Goal: Task Accomplishment & Management: Complete application form

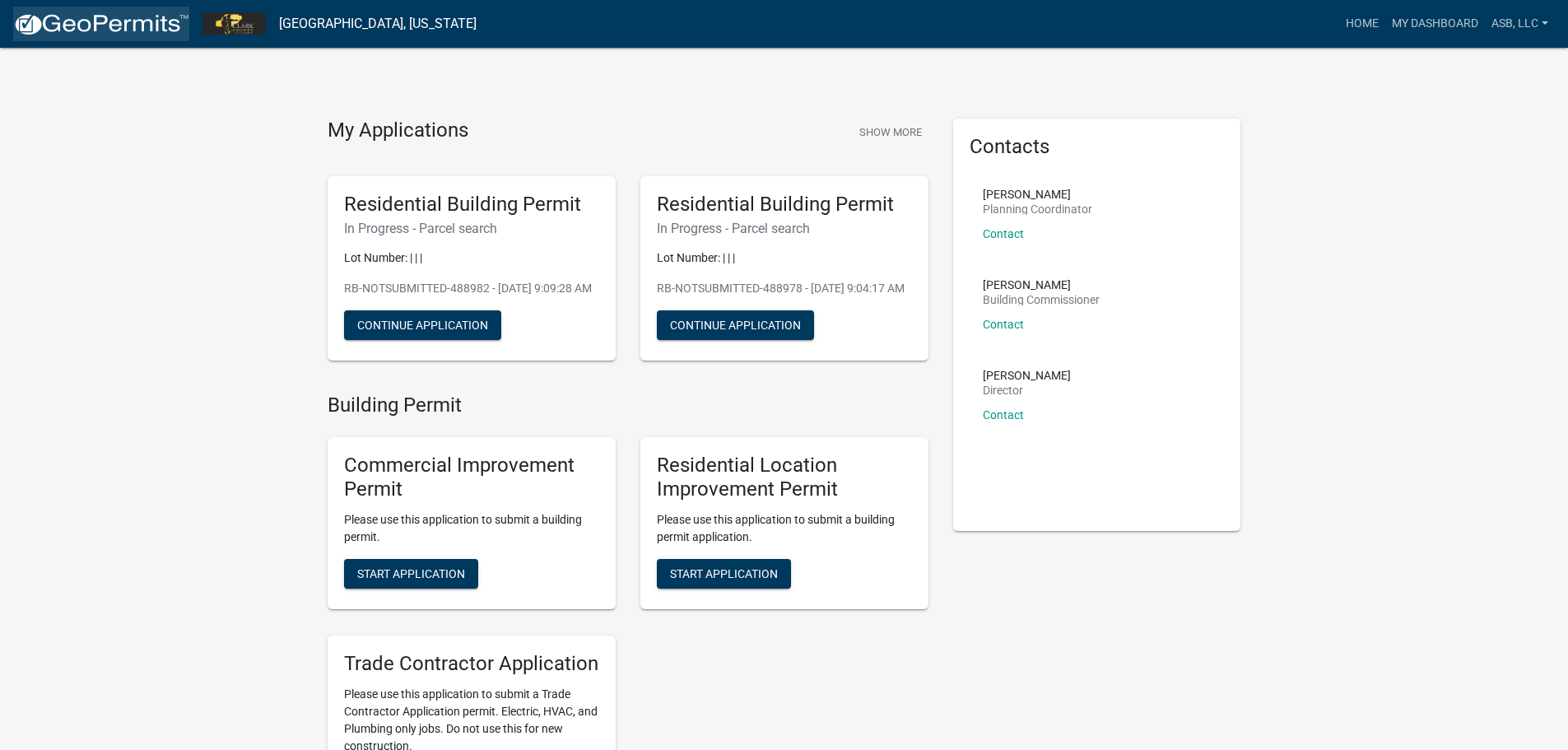
click at [168, 21] on img at bounding box center [101, 24] width 176 height 24
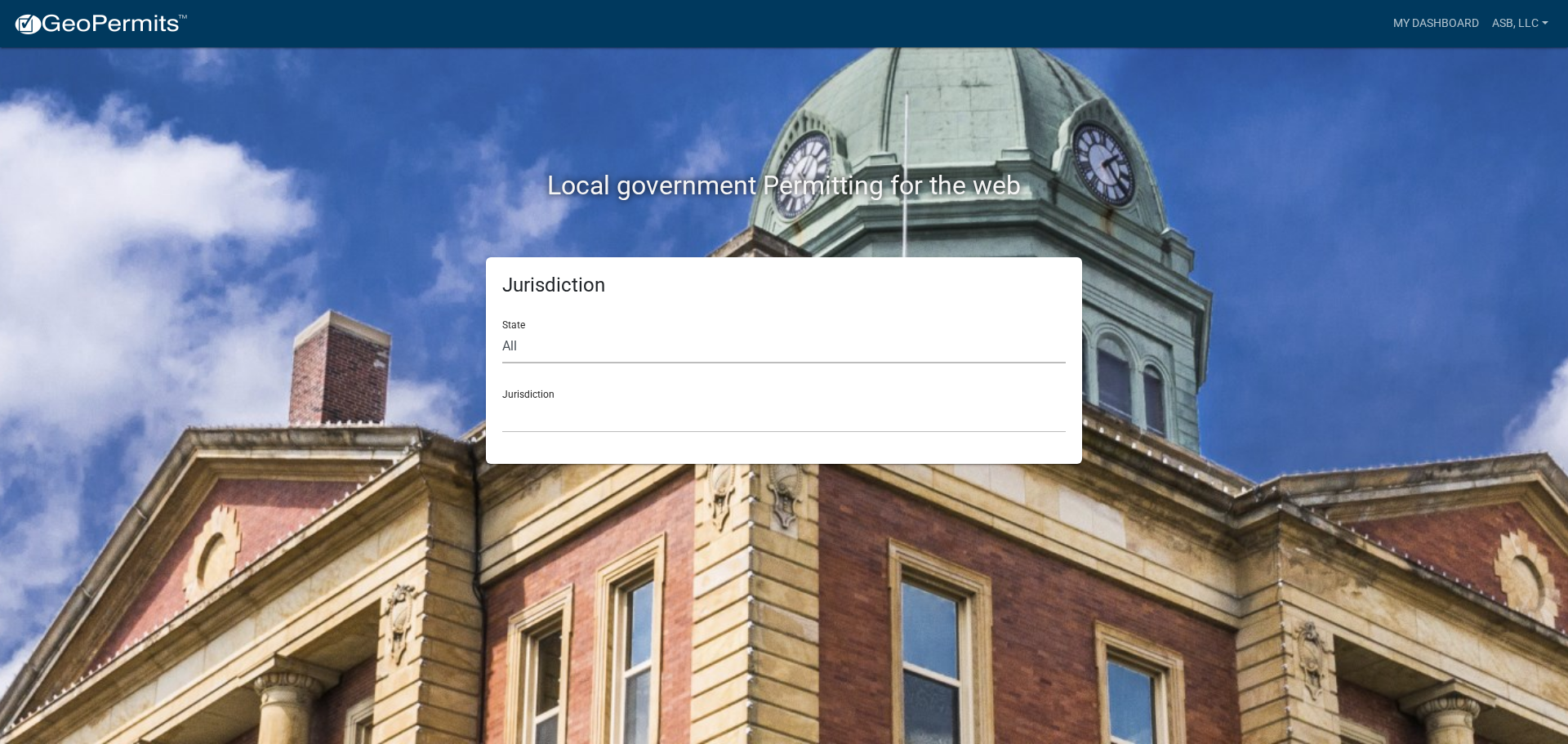
click at [535, 356] on select "All [US_STATE] [US_STATE] [US_STATE] [US_STATE] [US_STATE] [US_STATE] [US_STATE…" at bounding box center [783, 346] width 563 height 33
select select "[US_STATE]"
click at [502, 330] on select "All [US_STATE] [US_STATE] [US_STATE] [US_STATE] [US_STATE] [US_STATE] [US_STATE…" at bounding box center [783, 346] width 563 height 33
click at [546, 423] on select "City of [GEOGRAPHIC_DATA], [US_STATE] City of [GEOGRAPHIC_DATA], [US_STATE] Cit…" at bounding box center [783, 416] width 563 height 33
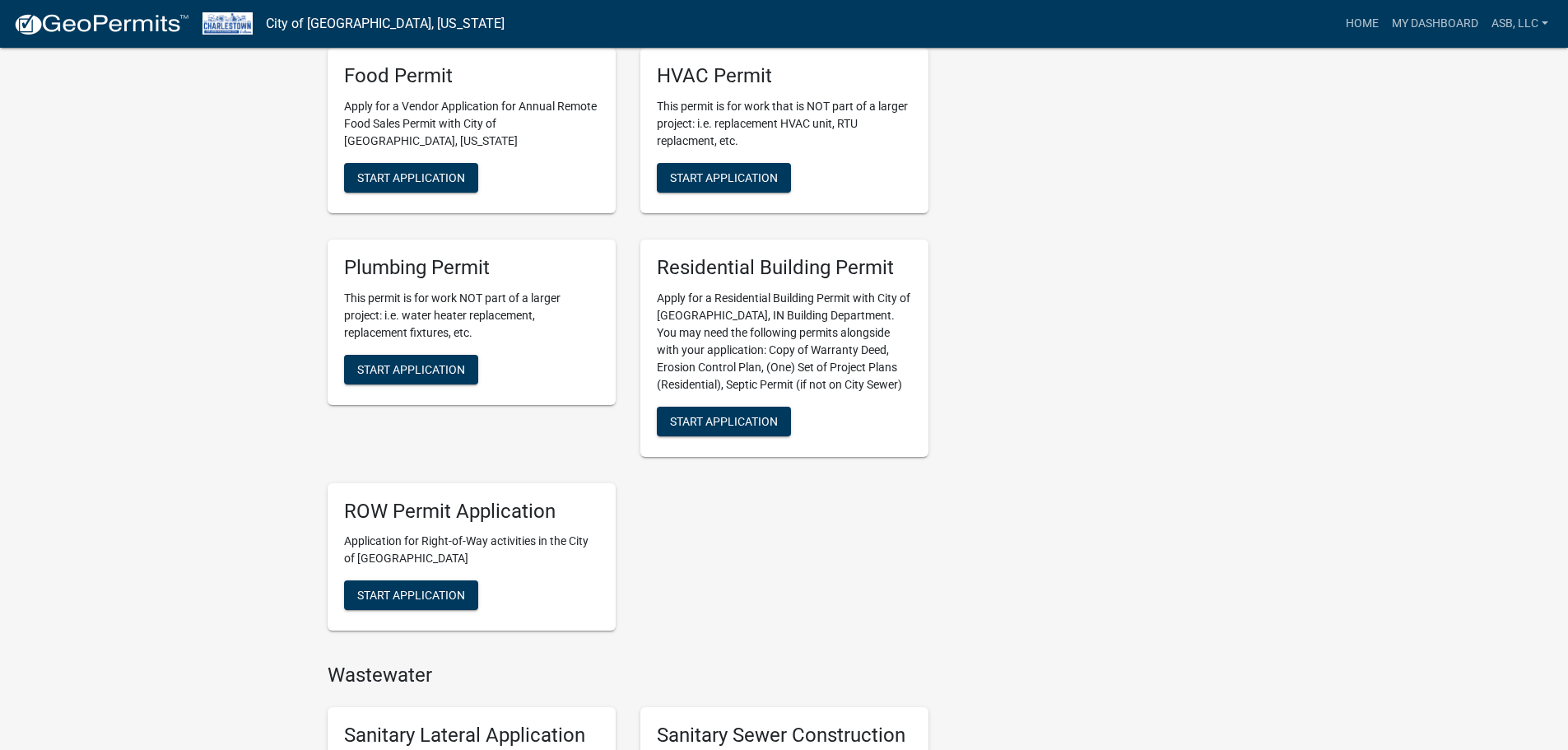
scroll to position [659, 0]
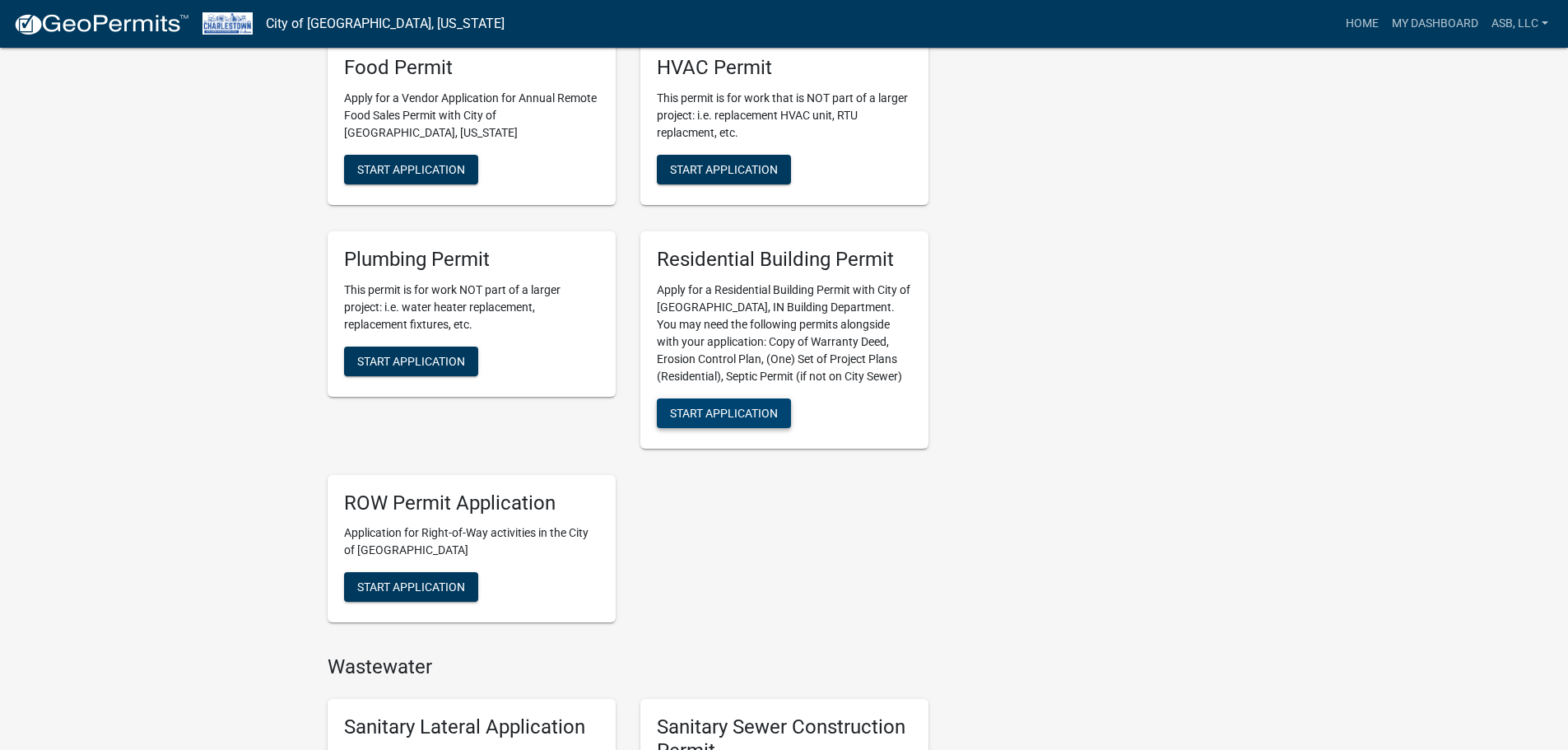
click at [732, 419] on span "Start Application" at bounding box center [724, 413] width 108 height 13
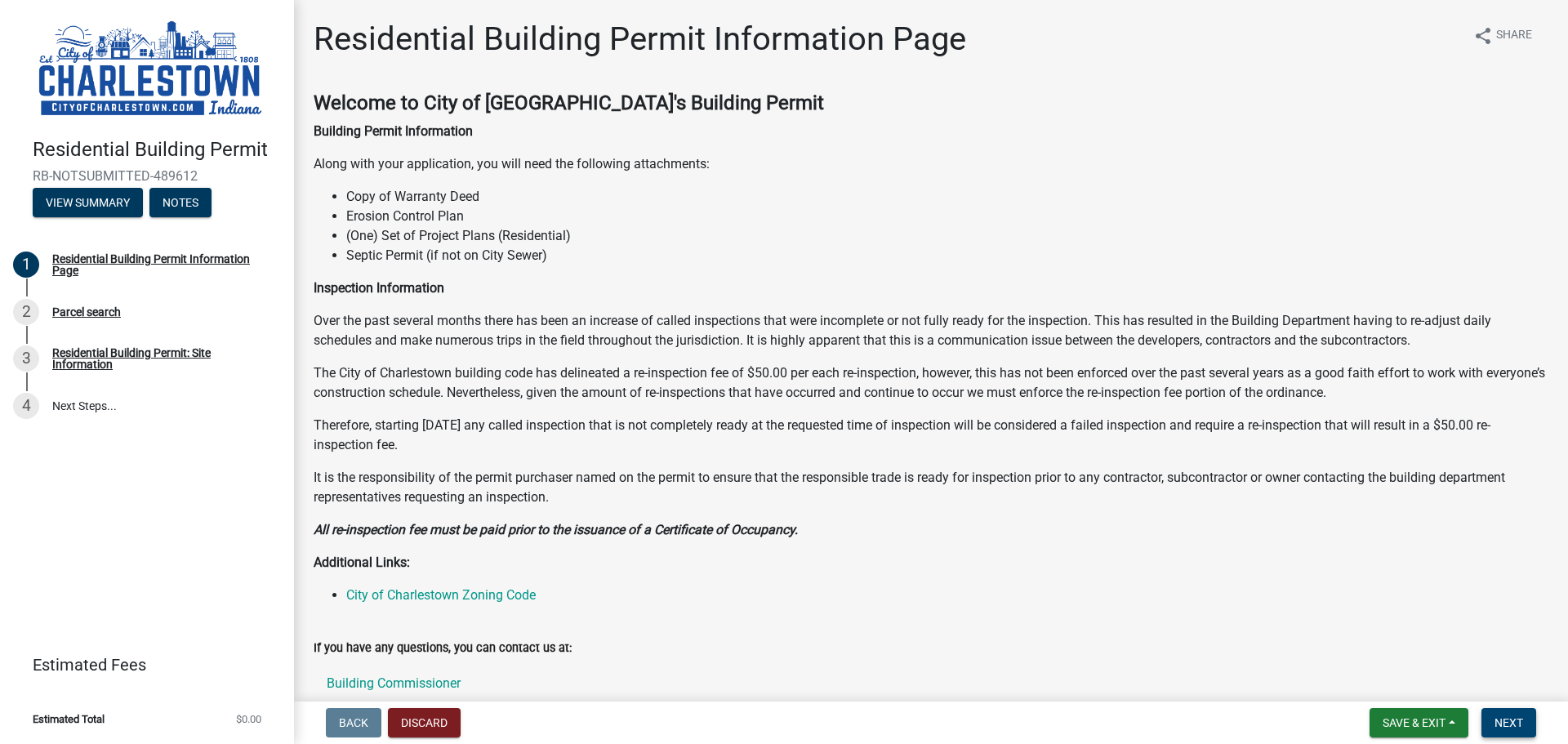
click at [1517, 722] on span "Next" at bounding box center [1509, 723] width 28 height 13
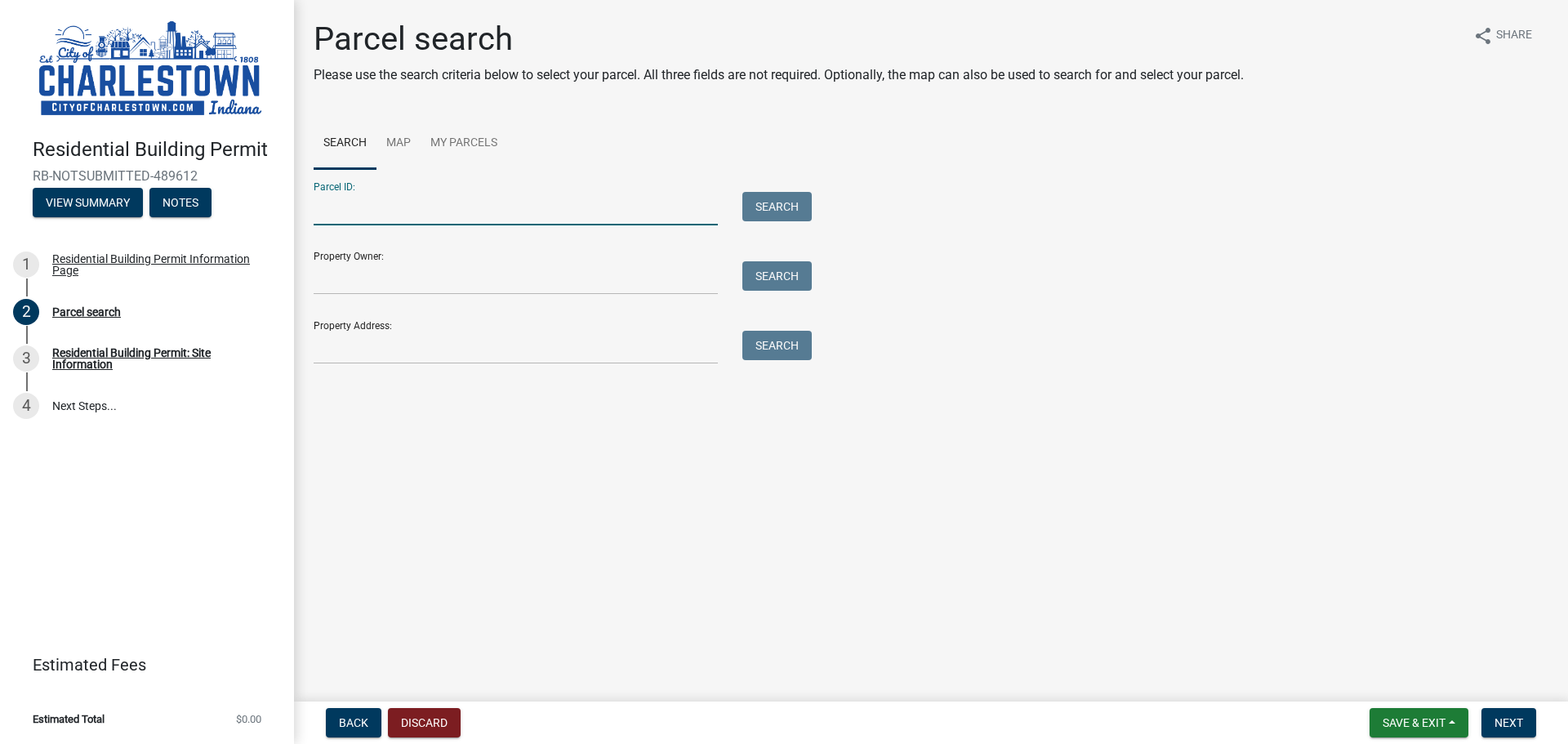
click at [360, 224] on input "Parcel ID:" at bounding box center [515, 208] width 404 height 33
type input "10-18-13-500-775.000-004"
